Goal: Task Accomplishment & Management: Manage account settings

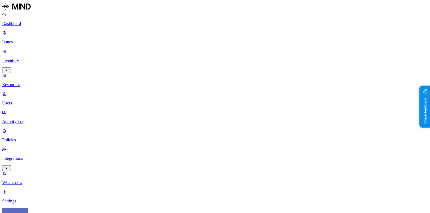
click at [30, 128] on link "Policies" at bounding box center [215, 135] width 426 height 14
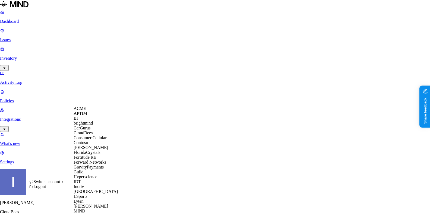
scroll to position [226, 0]
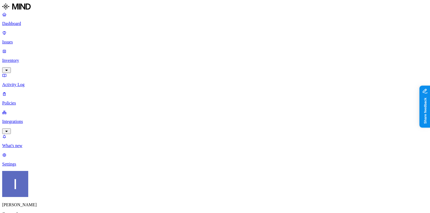
click at [29, 36] on link "Issues" at bounding box center [215, 37] width 426 height 14
click at [39, 40] on p "Issues" at bounding box center [215, 42] width 426 height 5
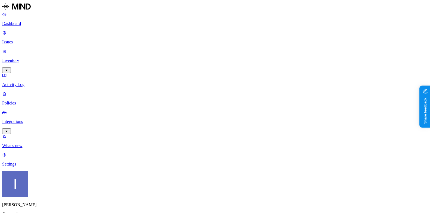
click at [39, 40] on p "Issues" at bounding box center [215, 42] width 426 height 5
click at [40, 58] on p "Inventory" at bounding box center [215, 60] width 426 height 5
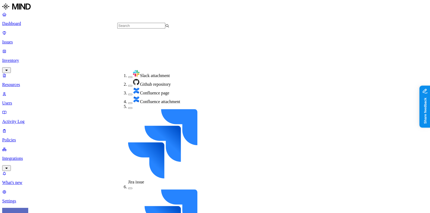
scroll to position [90, 0]
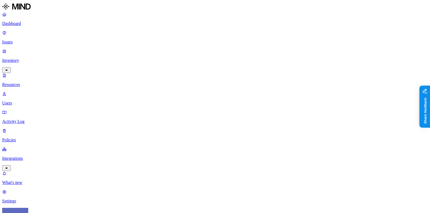
click at [216, 27] on div "PII / PHI" at bounding box center [216, 39] width 0 height 25
click at [216, 53] on div "PCI" at bounding box center [216, 60] width 0 height 15
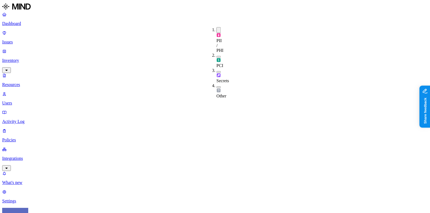
click at [216, 68] on div "Secrets" at bounding box center [216, 75] width 0 height 15
click at [216, 69] on button "button" at bounding box center [218, 72] width 4 height 6
click at [216, 53] on div "PCI" at bounding box center [216, 61] width 0 height 16
click at [216, 31] on button "button" at bounding box center [218, 30] width 4 height 6
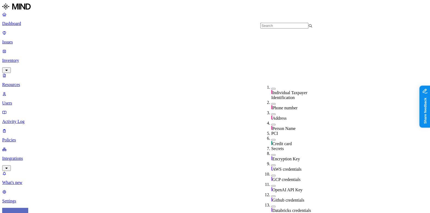
scroll to position [96, 0]
click at [272, 162] on div "AWS credentials" at bounding box center [297, 167] width 52 height 10
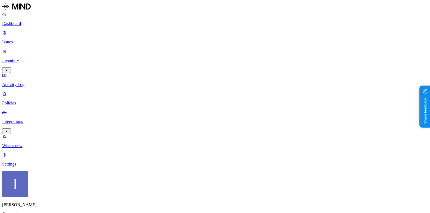
click at [38, 58] on p "Inventory" at bounding box center [215, 60] width 426 height 5
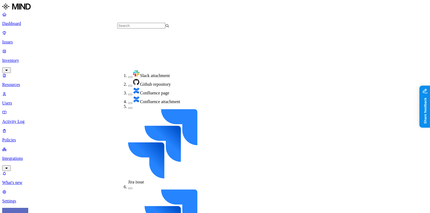
scroll to position [90, 0]
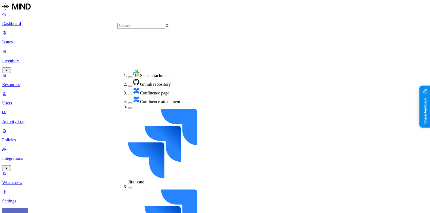
click at [30, 159] on nav "Dashboard Issues Inventory Resources Users Activity Log Policies Integrations W…" at bounding box center [215, 108] width 426 height 192
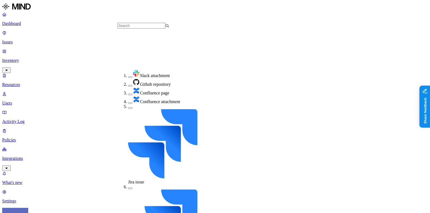
scroll to position [90, 0]
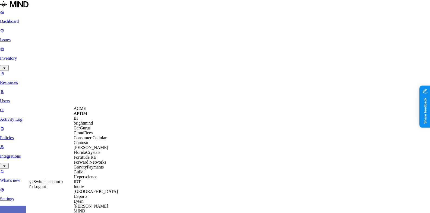
scroll to position [279, 0]
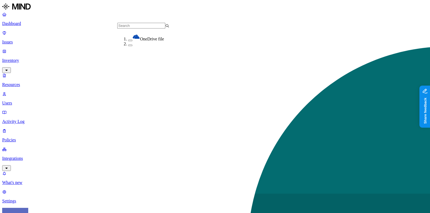
click at [40, 147] on link "Integrations" at bounding box center [215, 158] width 426 height 23
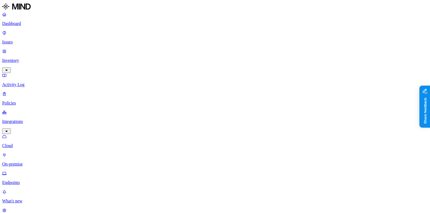
click at [34, 101] on p "Policies" at bounding box center [215, 103] width 426 height 5
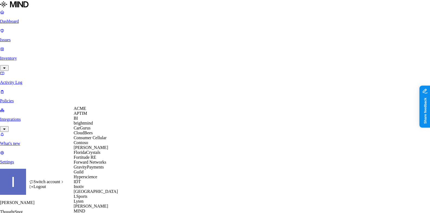
scroll to position [0, 0]
click at [100, 110] on div "ACME" at bounding box center [100, 108] width 53 height 5
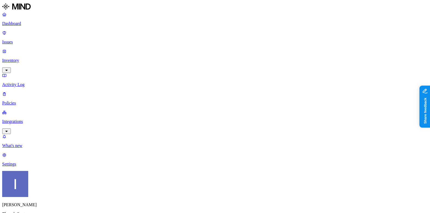
scroll to position [176, 0]
click at [202, 95] on label "Web Category" at bounding box center [194, 92] width 16 height 10
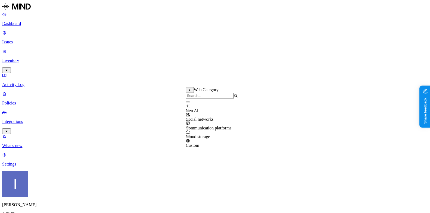
click at [190, 91] on icon at bounding box center [190, 90] width 4 height 3
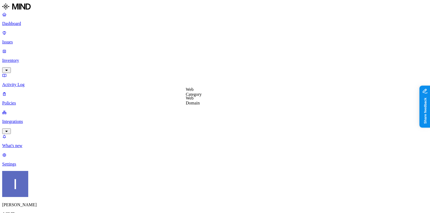
click at [199, 98] on label "Web Domain" at bounding box center [193, 101] width 14 height 10
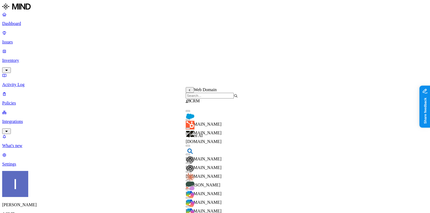
click at [199, 97] on input "search" at bounding box center [210, 96] width 48 height 6
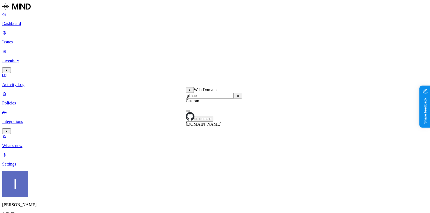
type input "github"
click at [205, 122] on span "github.com" at bounding box center [204, 124] width 36 height 5
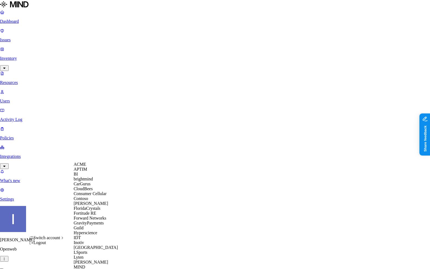
click at [95, 167] on div "ACME" at bounding box center [100, 164] width 53 height 5
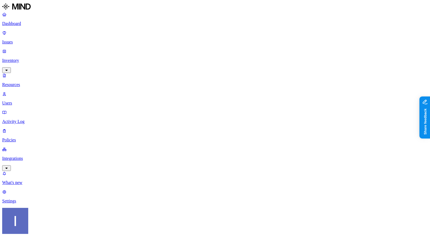
click at [39, 128] on link "Policies" at bounding box center [215, 135] width 426 height 14
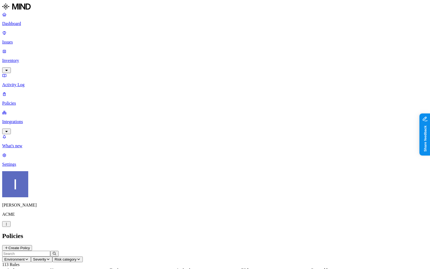
click at [33, 119] on p "Integrations" at bounding box center [215, 121] width 426 height 5
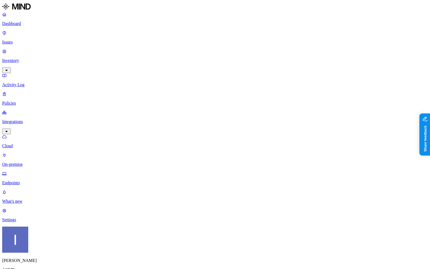
click at [35, 222] on p "Settings" at bounding box center [215, 219] width 426 height 5
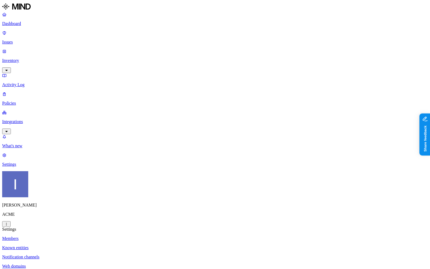
click at [78, 235] on p "Known entities" at bounding box center [215, 247] width 426 height 5
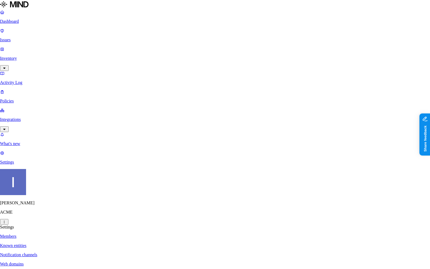
type input "M"
type input "meitar.com"
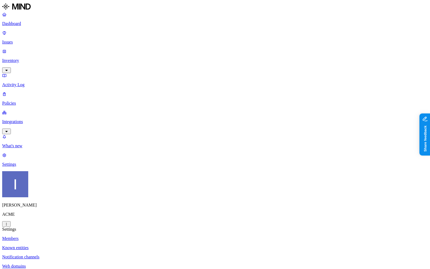
click at [34, 101] on p "Policies" at bounding box center [215, 103] width 426 height 5
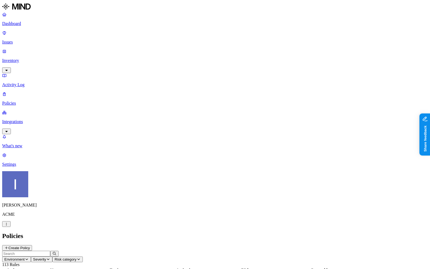
click at [32, 235] on button "Create Policy" at bounding box center [17, 248] width 30 height 6
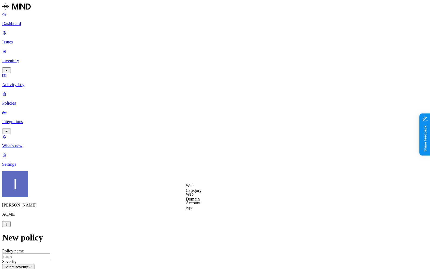
click at [200, 198] on label "Web Domain" at bounding box center [193, 197] width 14 height 10
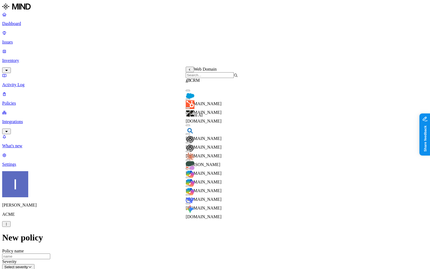
scroll to position [0, 0]
click at [218, 75] on input "search" at bounding box center [210, 75] width 48 height 6
type input "d"
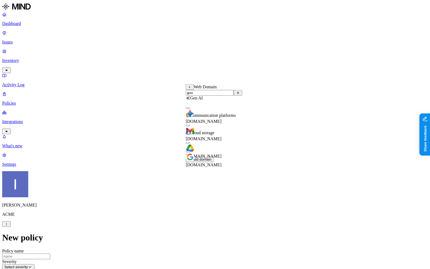
type input "goo"
click at [226, 135] on div "mail.google.com" at bounding box center [214, 132] width 56 height 20
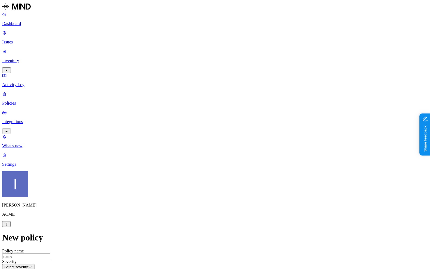
click at [239, 195] on label "AND" at bounding box center [235, 194] width 10 height 5
click at [244, 214] on label "Account type" at bounding box center [237, 211] width 15 height 10
click at [251, 193] on label "Unmanaged" at bounding box center [240, 191] width 21 height 5
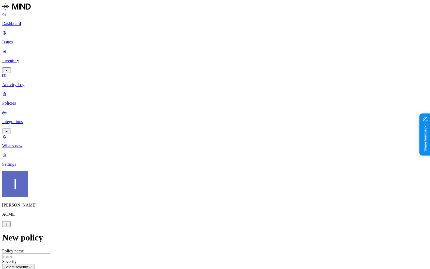
click at [39, 167] on p "Settings" at bounding box center [215, 164] width 426 height 5
click at [83, 235] on p "Web domains" at bounding box center [215, 266] width 426 height 5
click at [98, 235] on p "Known entities" at bounding box center [215, 247] width 426 height 5
click at [98, 235] on link "Notification channels" at bounding box center [215, 256] width 426 height 5
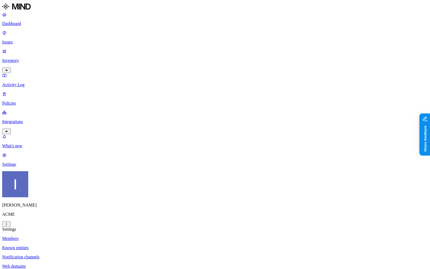
click at [101, 235] on p "Known entities" at bounding box center [215, 247] width 426 height 5
click at [33, 92] on link "Policies" at bounding box center [215, 99] width 426 height 14
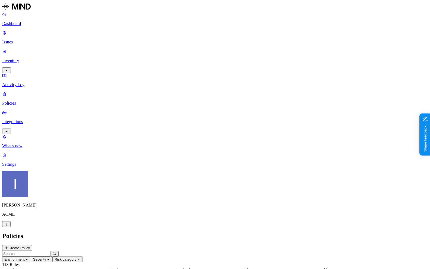
click at [25, 40] on p "Issues" at bounding box center [215, 42] width 426 height 5
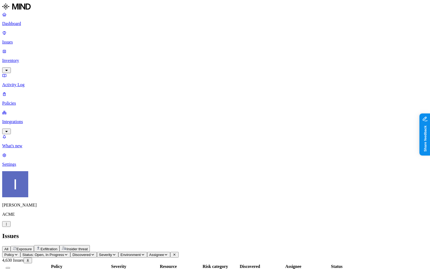
click at [26, 101] on p "Policies" at bounding box center [215, 103] width 426 height 5
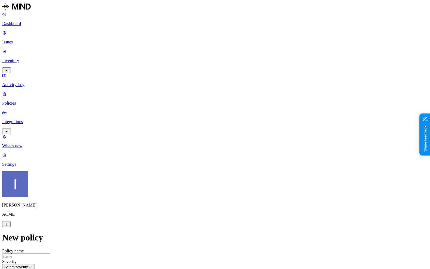
scroll to position [74, 0]
click at [200, 226] on label "Web Domain" at bounding box center [193, 225] width 14 height 10
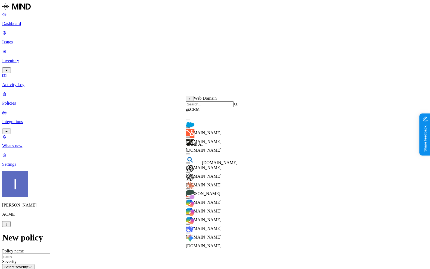
click at [213, 174] on span "chat.openai.com" at bounding box center [204, 176] width 36 height 5
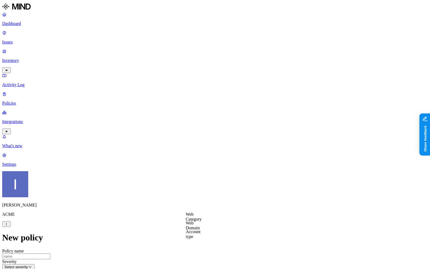
click at [202, 218] on label "Web Category" at bounding box center [194, 217] width 16 height 10
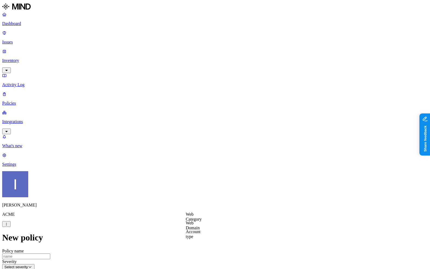
click at [198, 226] on label "Web Domain" at bounding box center [193, 225] width 14 height 10
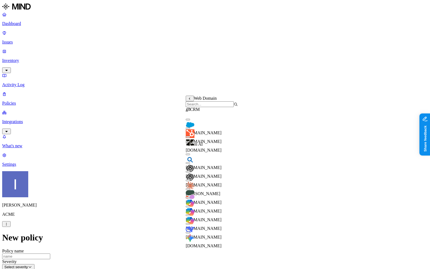
click at [208, 105] on input "search" at bounding box center [210, 104] width 48 height 6
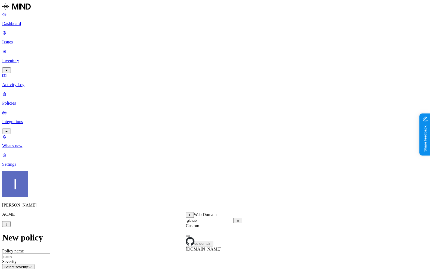
type input "github"
click at [220, 235] on div "github.com" at bounding box center [214, 242] width 56 height 20
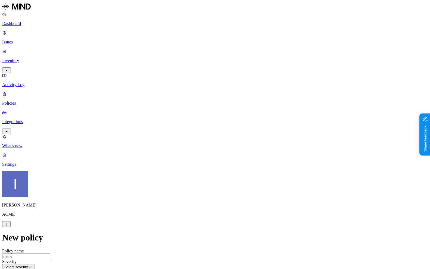
click at [232, 156] on label "AND" at bounding box center [227, 153] width 10 height 5
click at [237, 164] on label "Web Domain" at bounding box center [229, 162] width 14 height 10
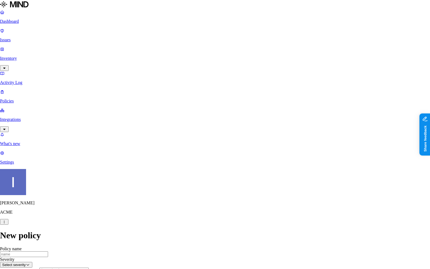
drag, startPoint x: 187, startPoint y: 78, endPoint x: 237, endPoint y: 78, distance: 49.1
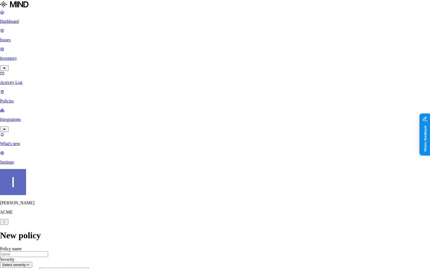
type input "mycompany.zendesk.com"
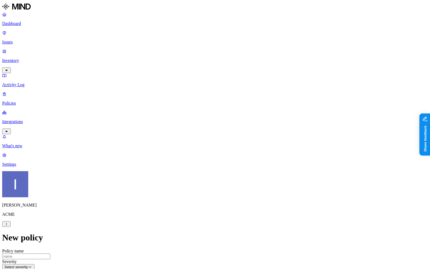
click at [40, 167] on link "Settings" at bounding box center [215, 160] width 426 height 14
click at [81, 235] on p "Web domains" at bounding box center [215, 266] width 426 height 5
drag, startPoint x: 206, startPoint y: 123, endPoint x: 236, endPoint y: 122, distance: 29.9
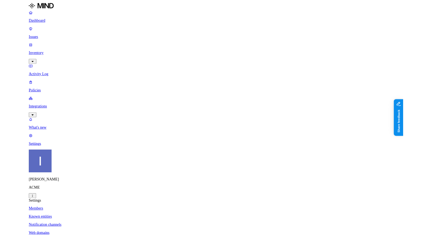
scroll to position [0, 0]
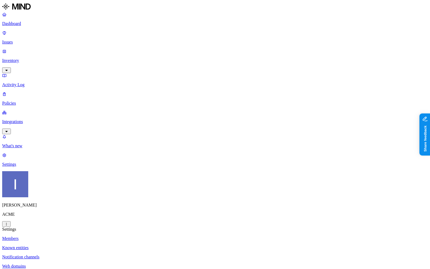
click at [12, 110] on link "Integrations" at bounding box center [215, 121] width 426 height 23
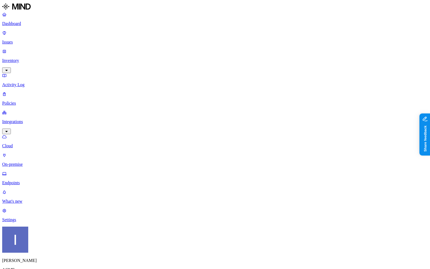
click at [29, 101] on p "Policies" at bounding box center [215, 103] width 426 height 5
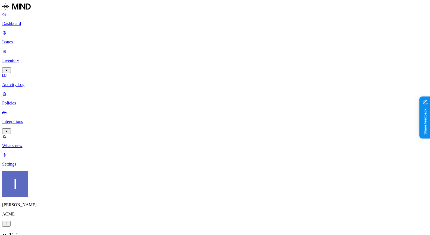
click at [38, 82] on p "Activity Log" at bounding box center [215, 84] width 426 height 5
click at [37, 58] on p "Inventory" at bounding box center [215, 60] width 426 height 5
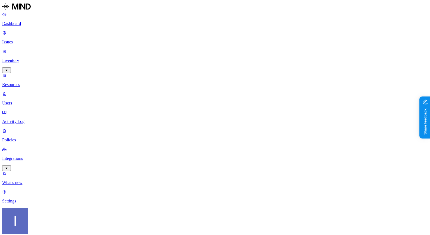
click at [32, 40] on p "Issues" at bounding box center [215, 42] width 426 height 5
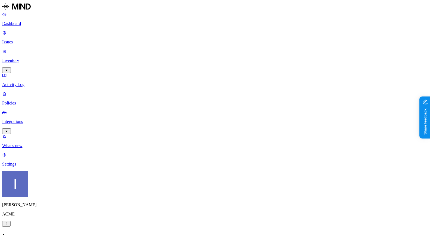
click at [33, 58] on p "Inventory" at bounding box center [215, 60] width 426 height 5
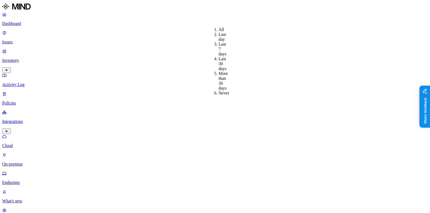
click at [35, 25] on p "Dashboard" at bounding box center [215, 23] width 426 height 5
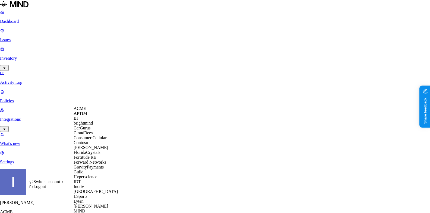
click at [84, 145] on div "Contoso" at bounding box center [100, 142] width 53 height 5
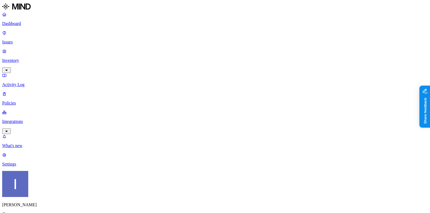
click at [34, 23] on p "Dashboard" at bounding box center [215, 23] width 426 height 5
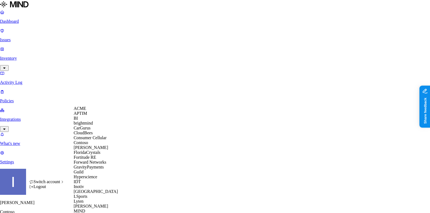
scroll to position [258, 0]
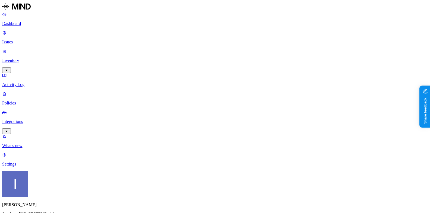
scroll to position [15, 0]
click at [56, 200] on div "[PERSON_NAME] Southern [US_STATE] Health" at bounding box center [215, 199] width 426 height 56
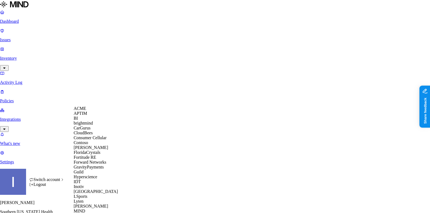
scroll to position [275, 0]
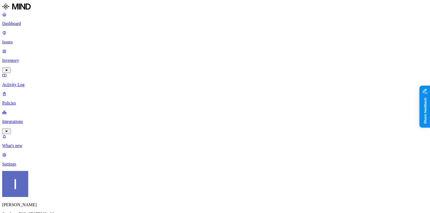
scroll to position [0, 0]
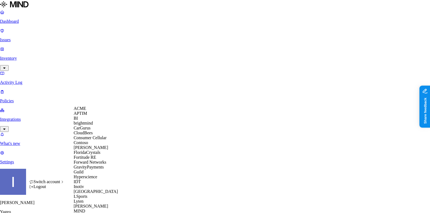
scroll to position [29, 0]
click at [99, 132] on div "CloudBees" at bounding box center [100, 133] width 53 height 5
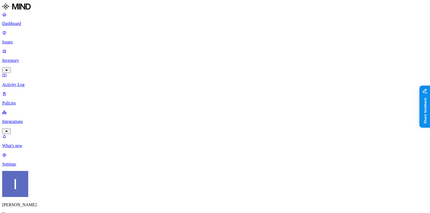
scroll to position [47, 0]
click at [39, 49] on link "Inventory" at bounding box center [215, 60] width 426 height 23
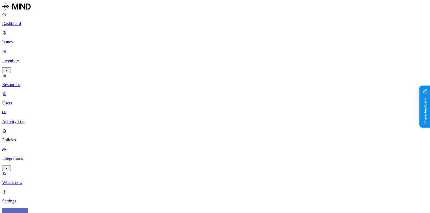
click at [175, 62] on span "PCI" at bounding box center [172, 64] width 7 height 5
